Goal: Find specific page/section: Find specific page/section

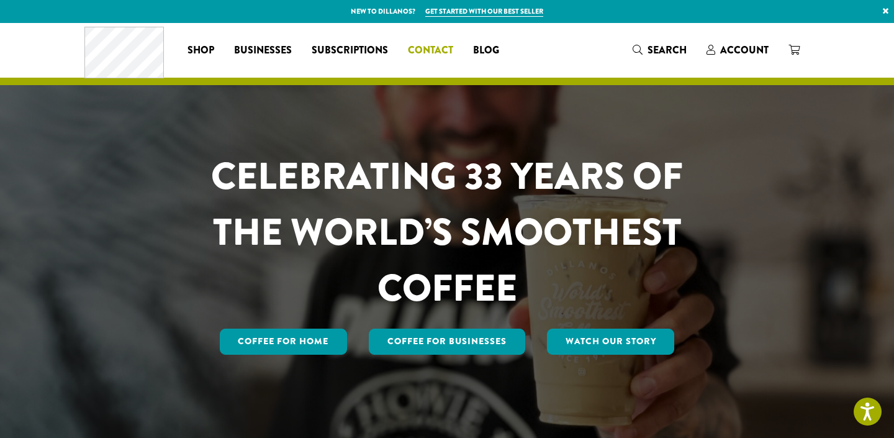
click at [436, 50] on span "Contact" at bounding box center [430, 51] width 45 height 16
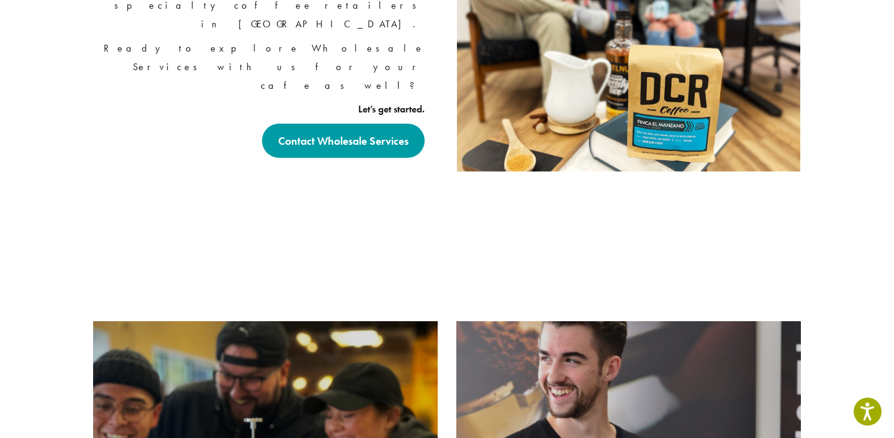
scroll to position [1158, 0]
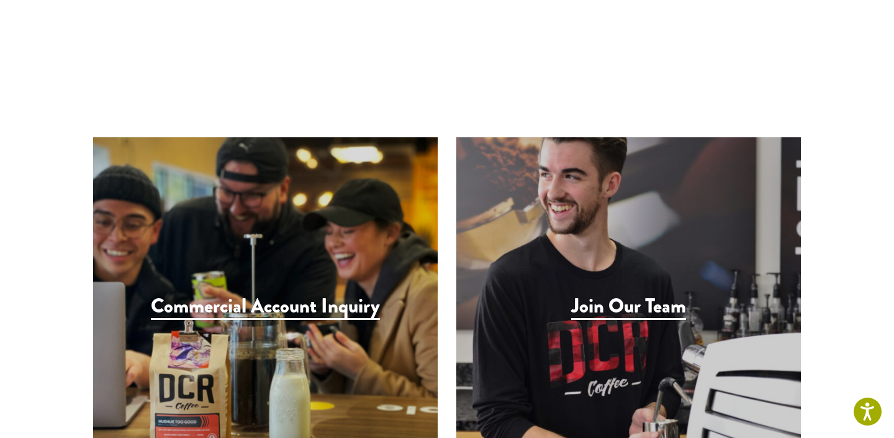
click at [641, 294] on h3 "Join Our Team" at bounding box center [628, 306] width 115 height 25
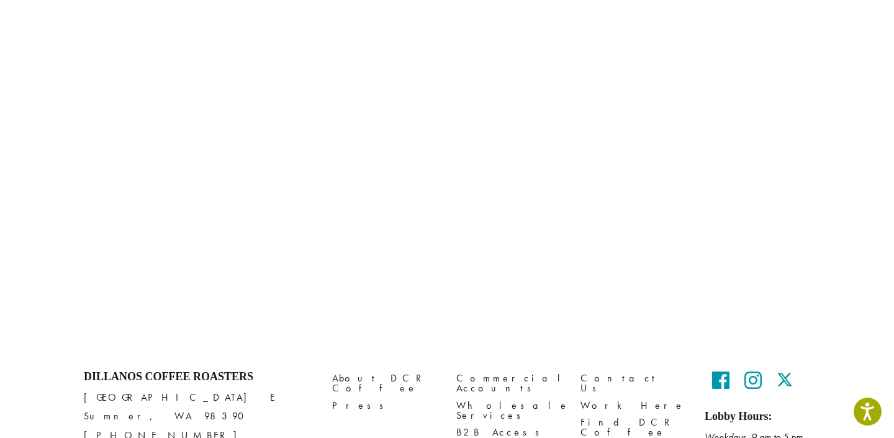
scroll to position [547, 0]
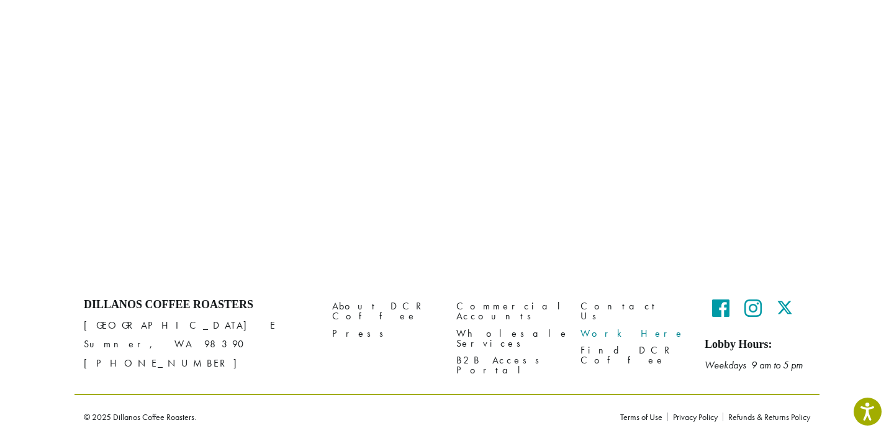
click at [587, 325] on link "Work Here" at bounding box center [633, 333] width 106 height 17
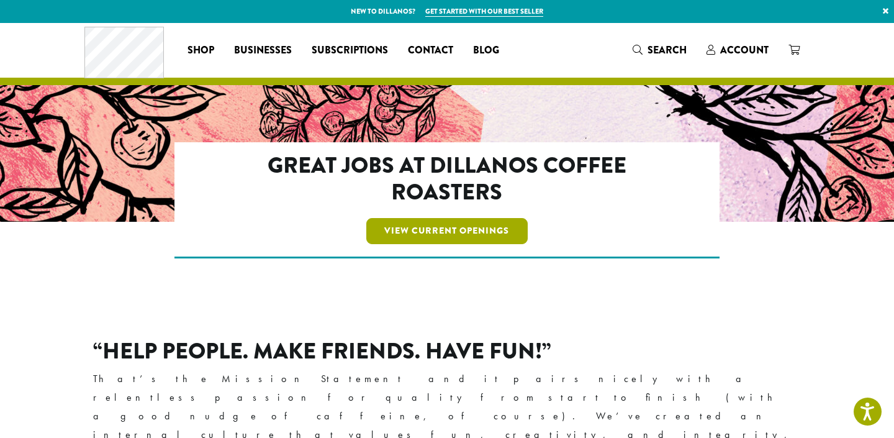
click at [482, 227] on link "View Current Openings" at bounding box center [447, 231] width 162 height 26
